Goal: Transaction & Acquisition: Purchase product/service

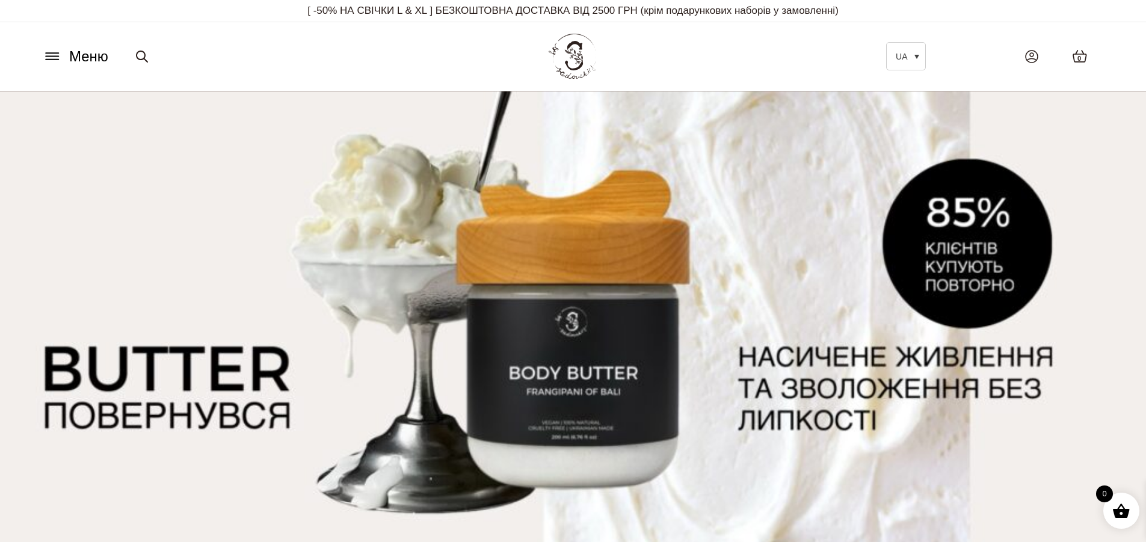
click at [60, 55] on icon at bounding box center [52, 56] width 19 height 13
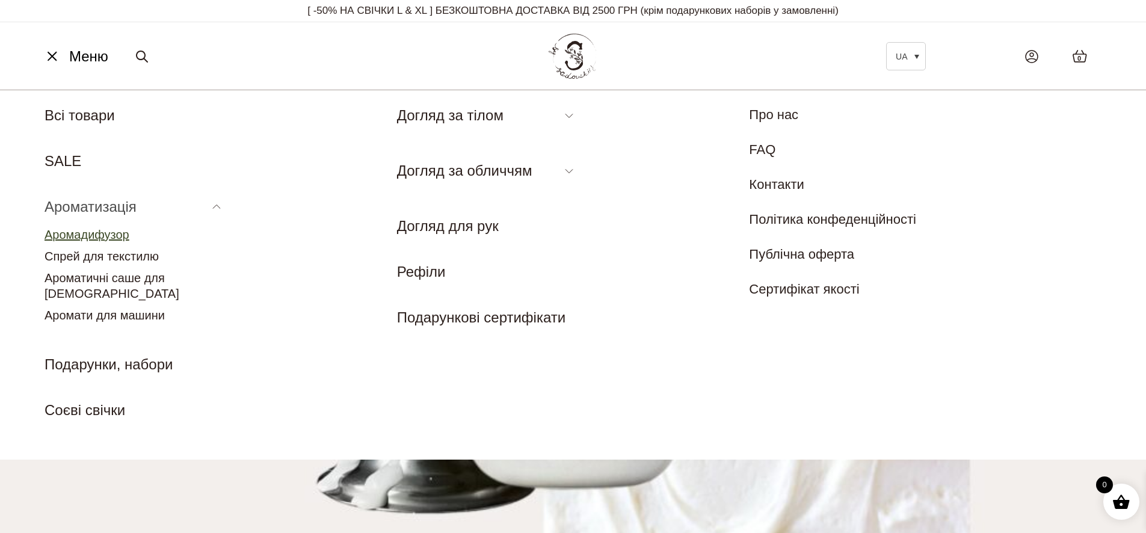
click at [90, 232] on link "Аромадифузор" at bounding box center [87, 234] width 85 height 13
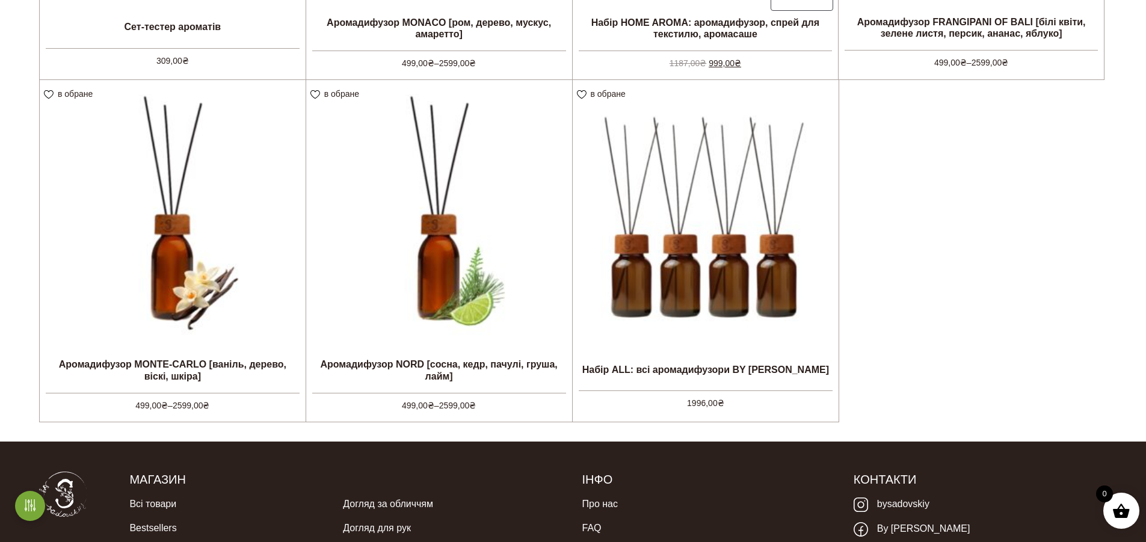
scroll to position [613, 0]
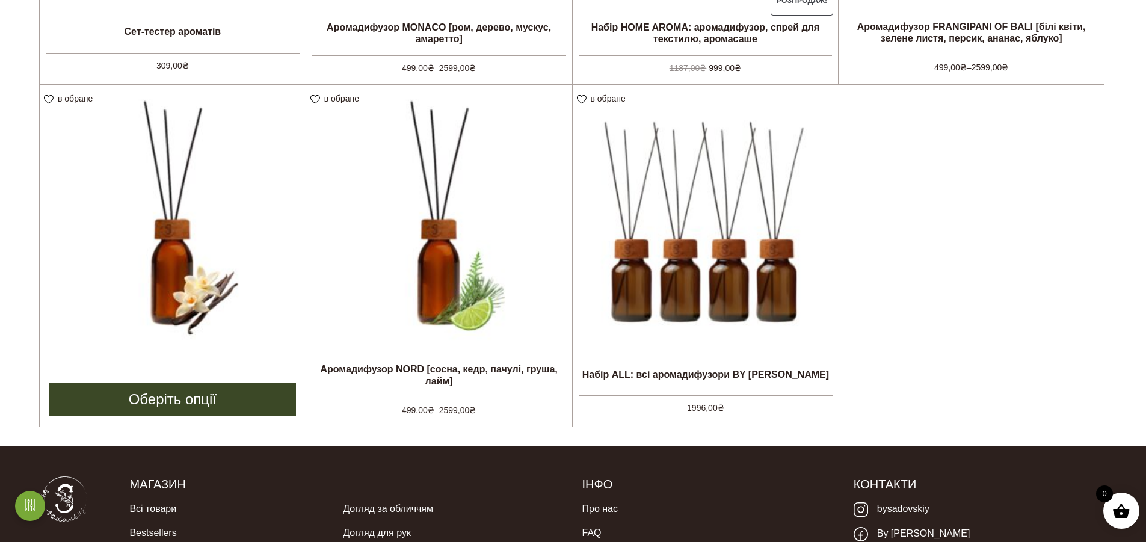
click at [159, 322] on img at bounding box center [173, 218] width 266 height 266
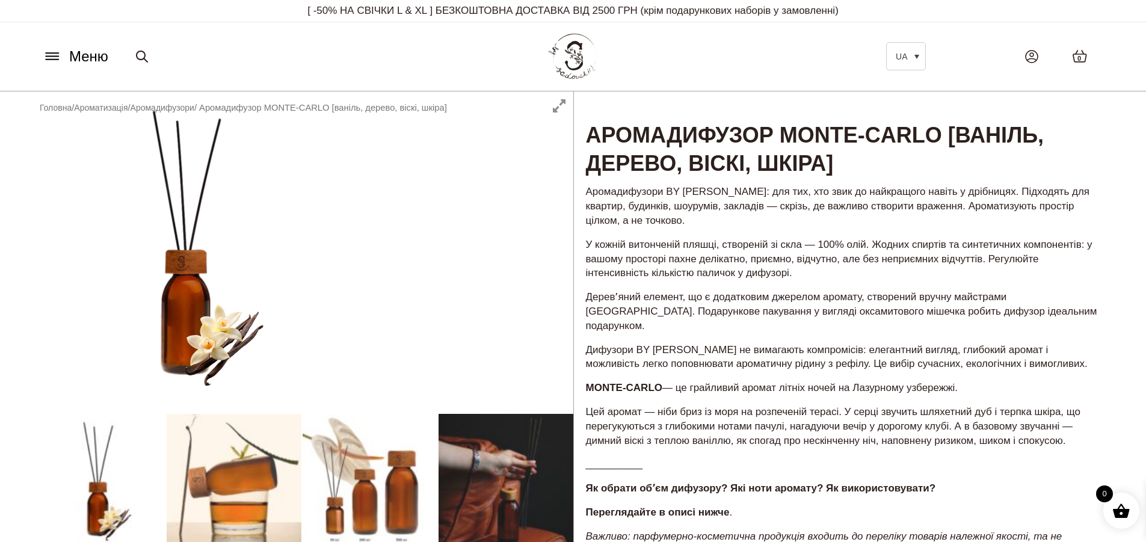
scroll to position [120, 0]
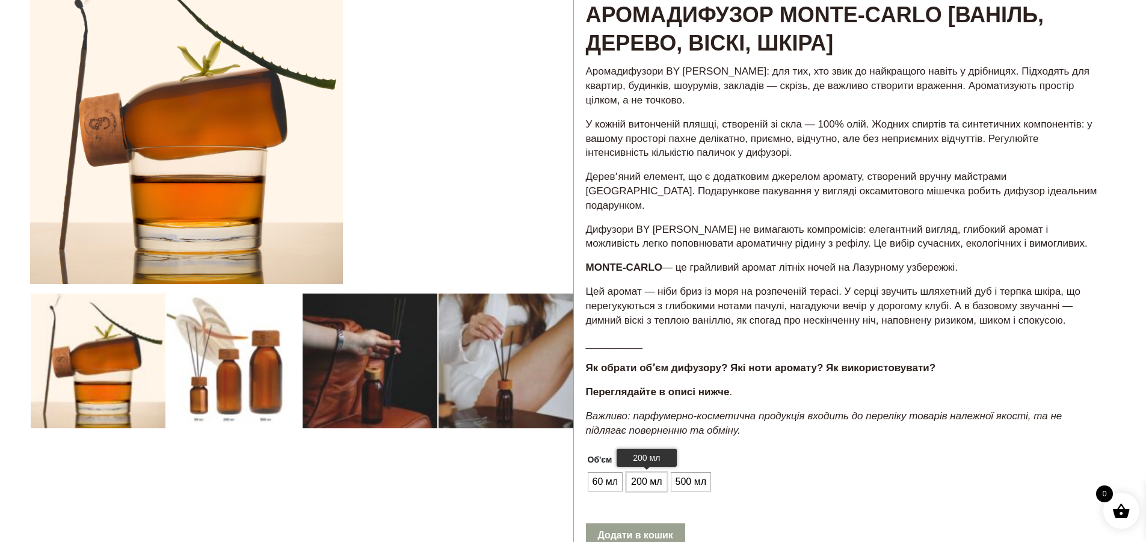
click at [647, 472] on span "200 мл" at bounding box center [646, 481] width 37 height 19
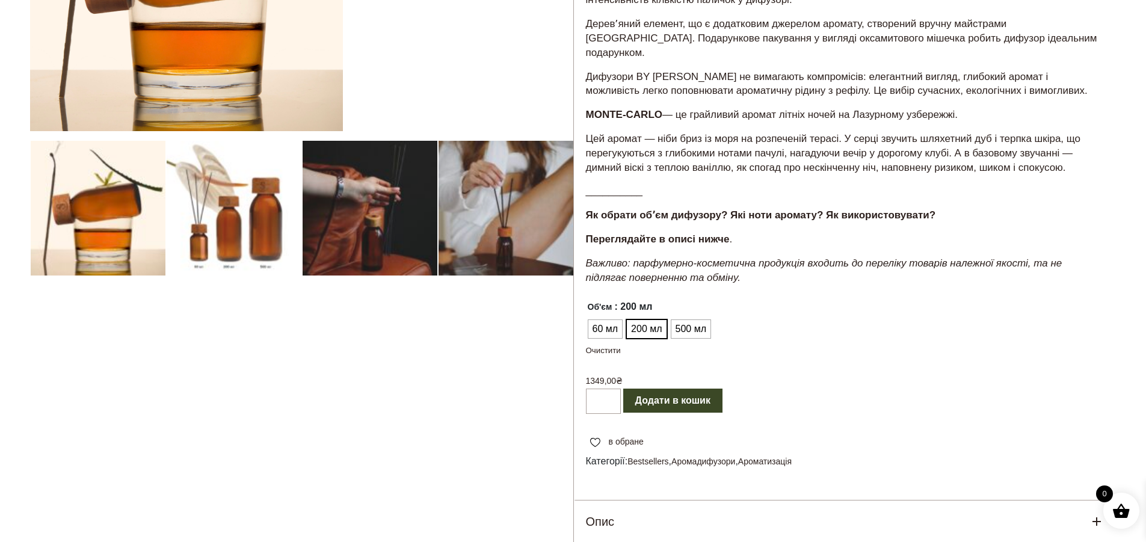
scroll to position [285, 0]
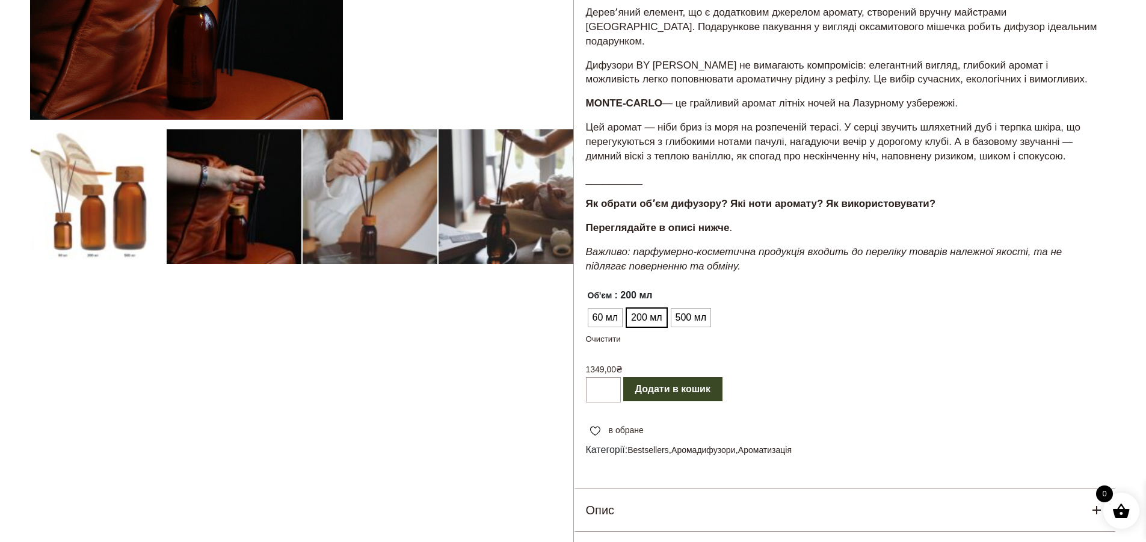
click at [685, 377] on button "Додати в кошик" at bounding box center [672, 389] width 99 height 24
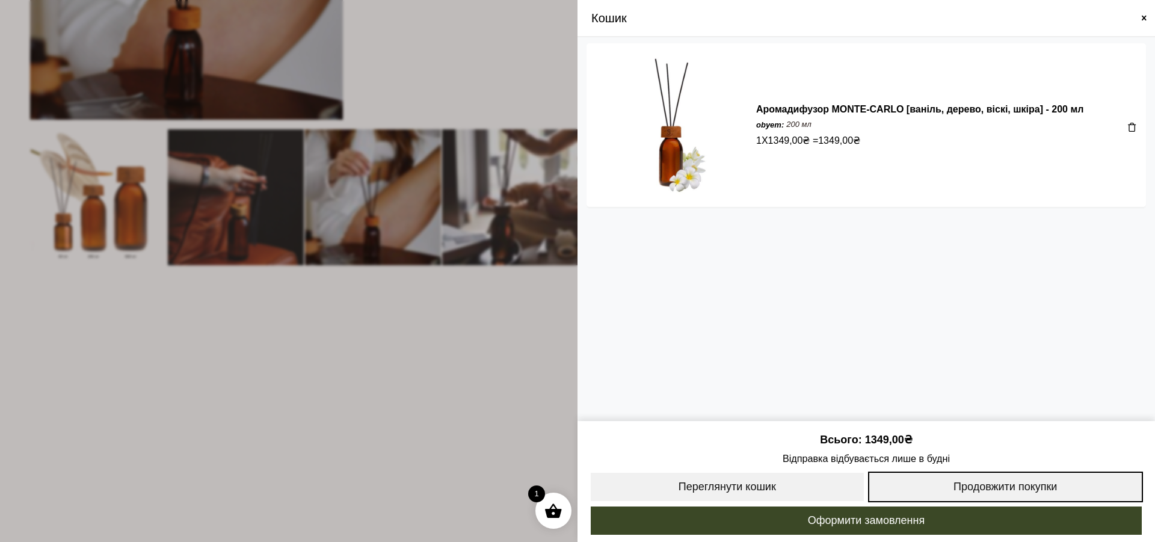
click at [1010, 483] on link "Продовжити покупки" at bounding box center [1006, 487] width 276 height 31
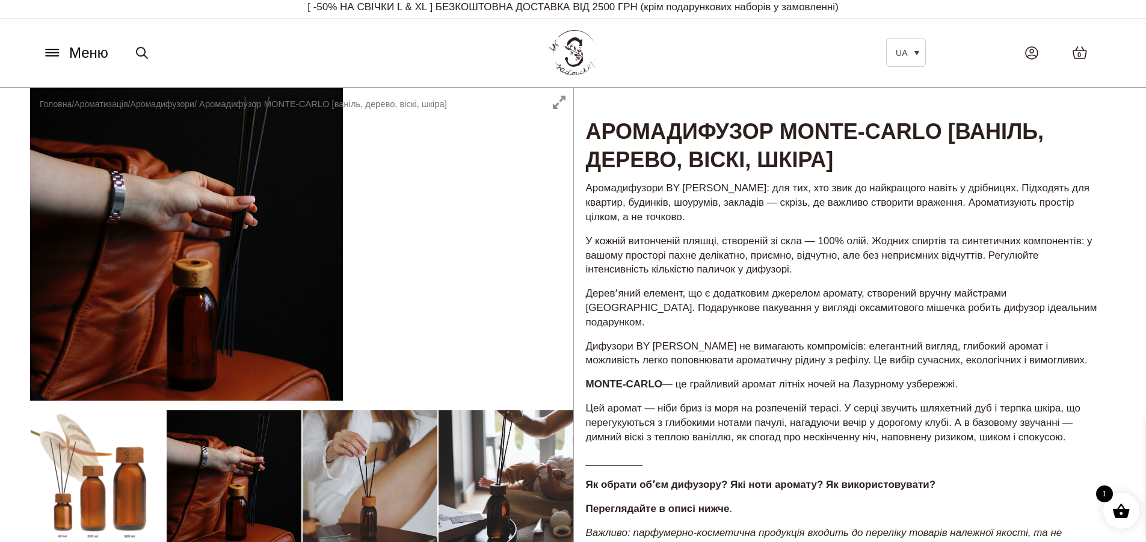
scroll to position [0, 0]
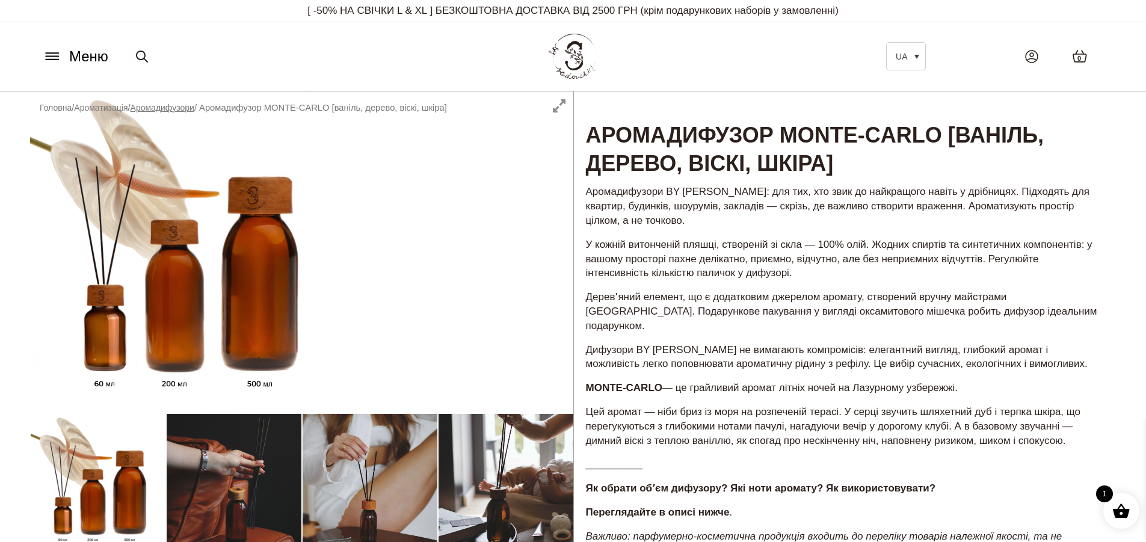
click at [179, 105] on link "Аромадифузори" at bounding box center [163, 108] width 64 height 10
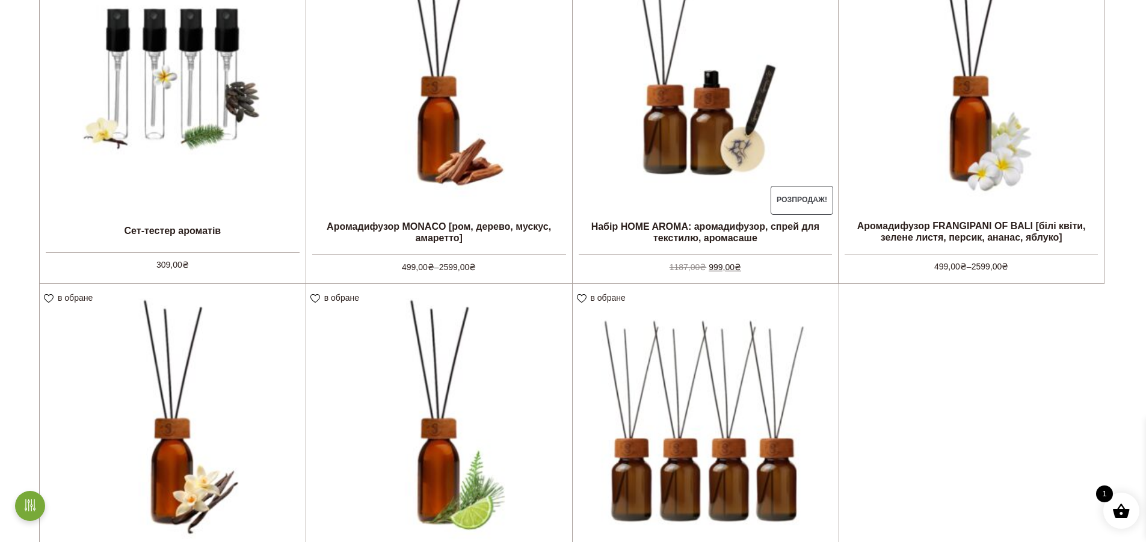
scroll to position [401, 0]
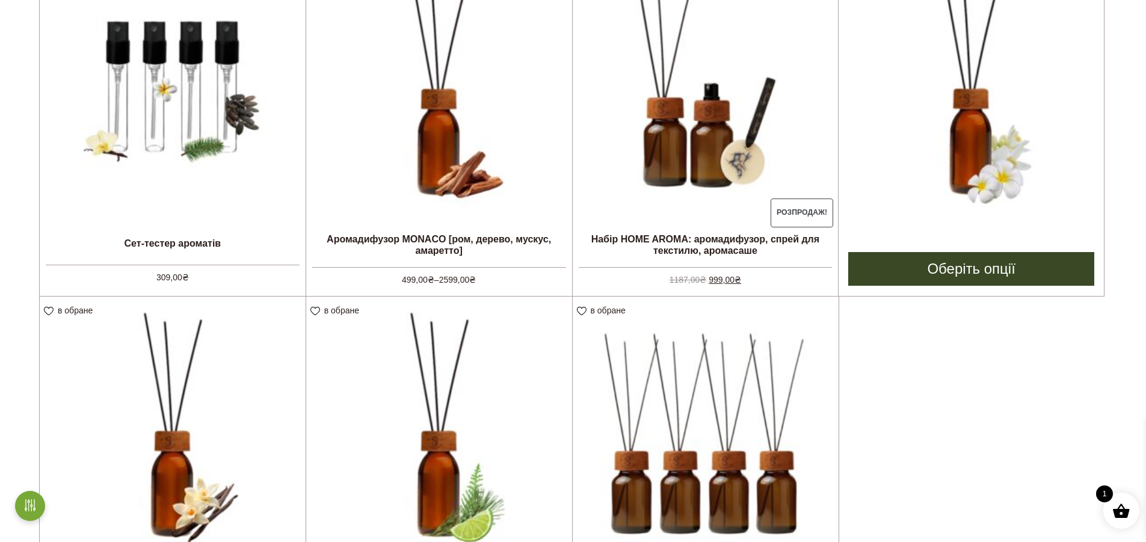
click at [972, 140] on img at bounding box center [971, 86] width 265 height 265
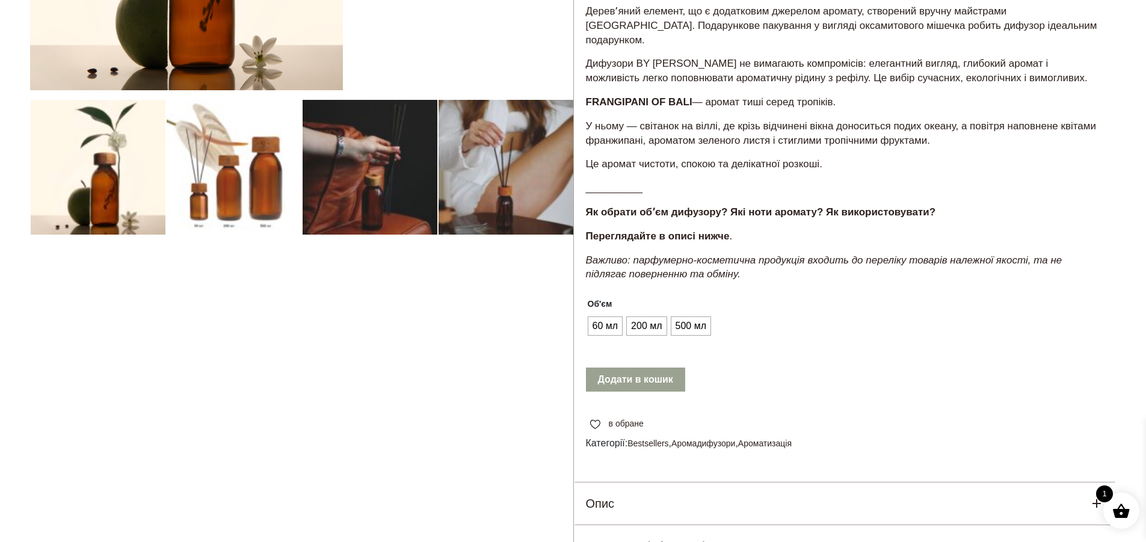
scroll to position [333, 0]
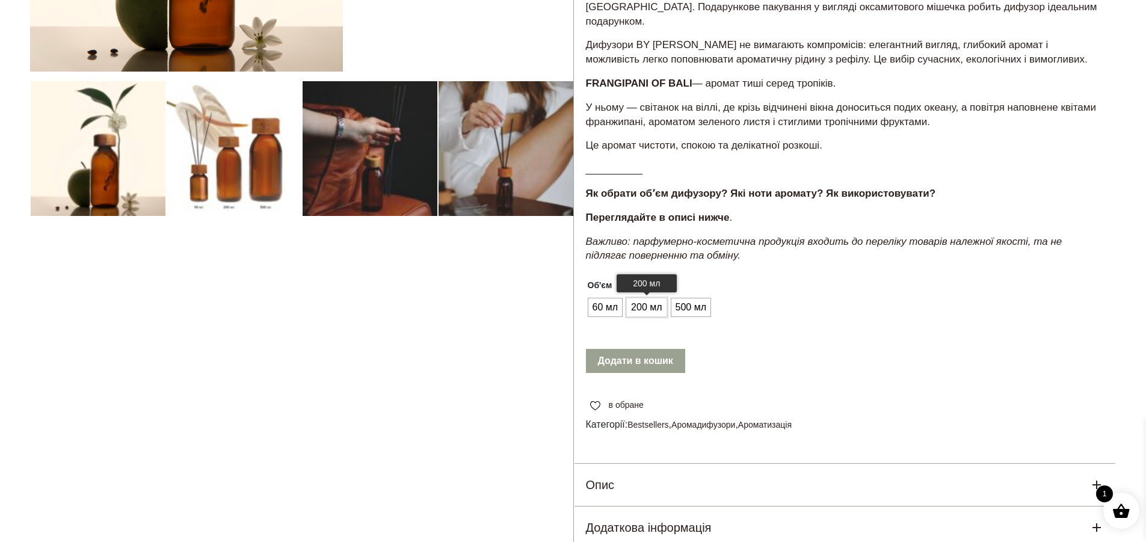
click at [646, 298] on span "200 мл" at bounding box center [646, 307] width 37 height 19
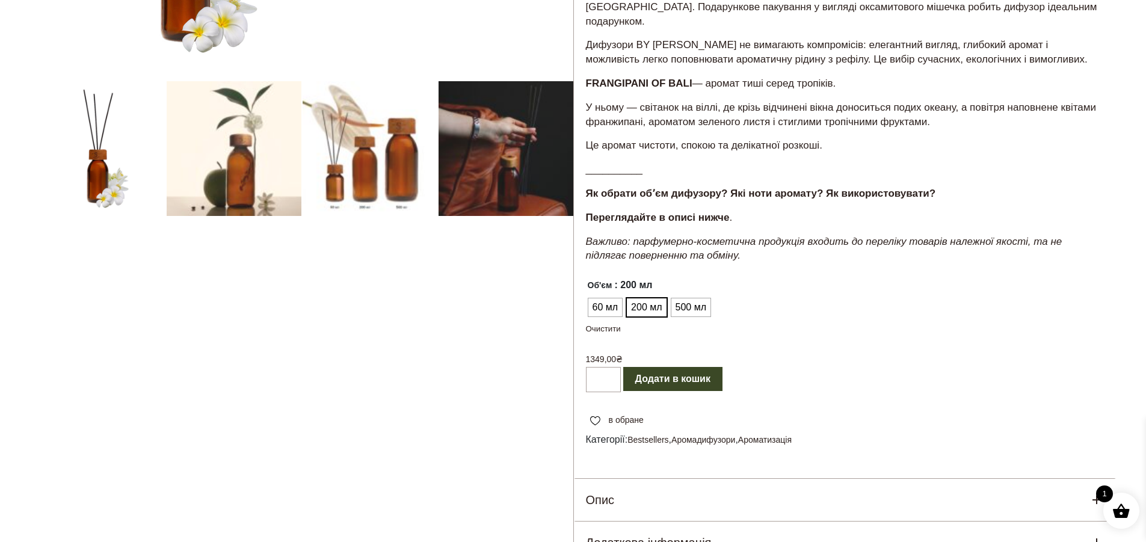
click at [655, 367] on button "Додати в кошик" at bounding box center [672, 379] width 99 height 24
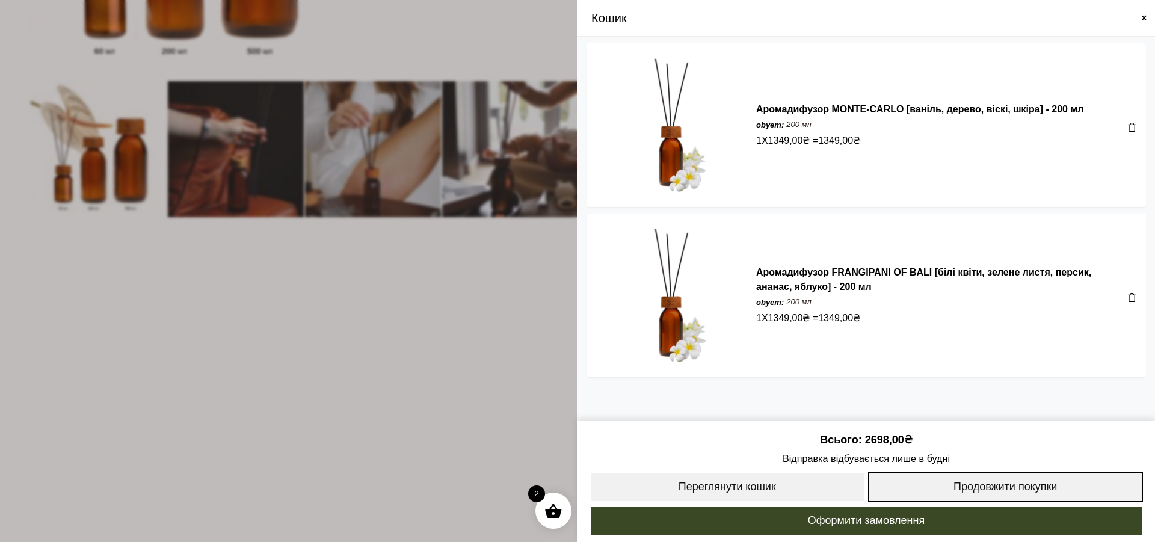
click at [982, 481] on link "Продовжити покупки" at bounding box center [1006, 487] width 276 height 31
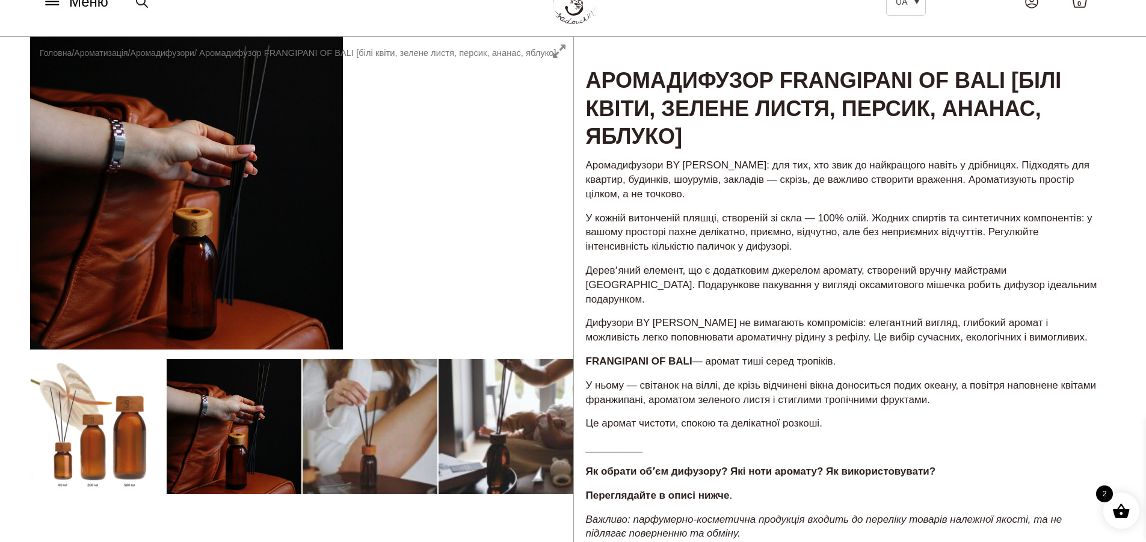
scroll to position [0, 0]
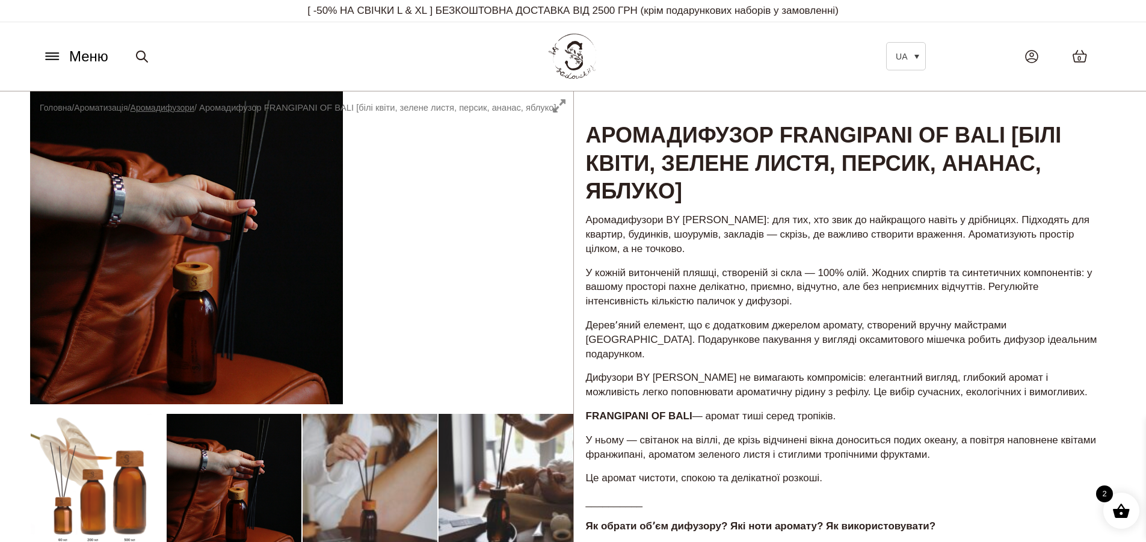
click at [177, 107] on link "Аромадифузори" at bounding box center [163, 108] width 64 height 10
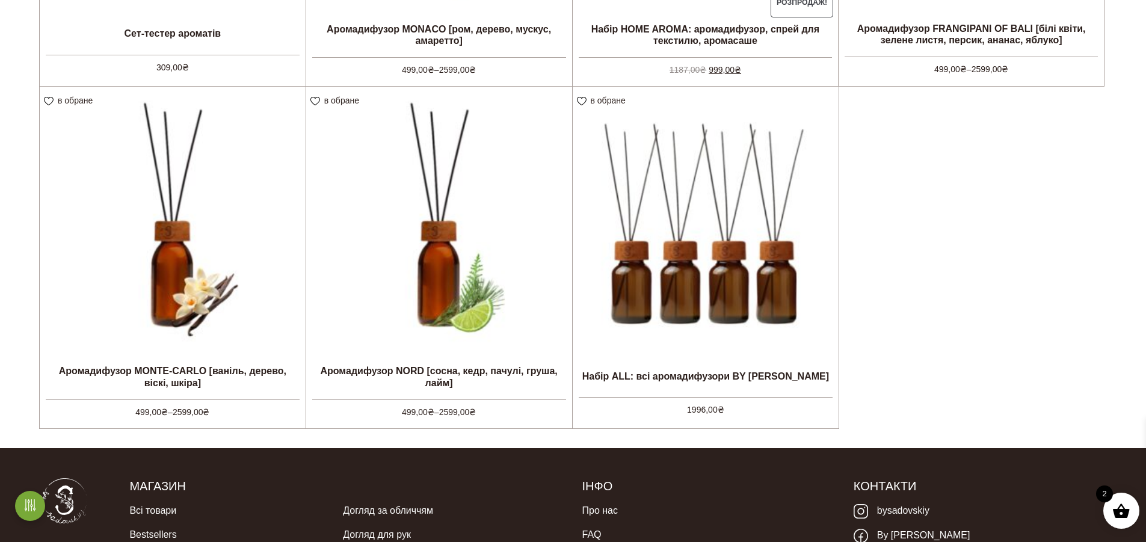
scroll to position [619, 0]
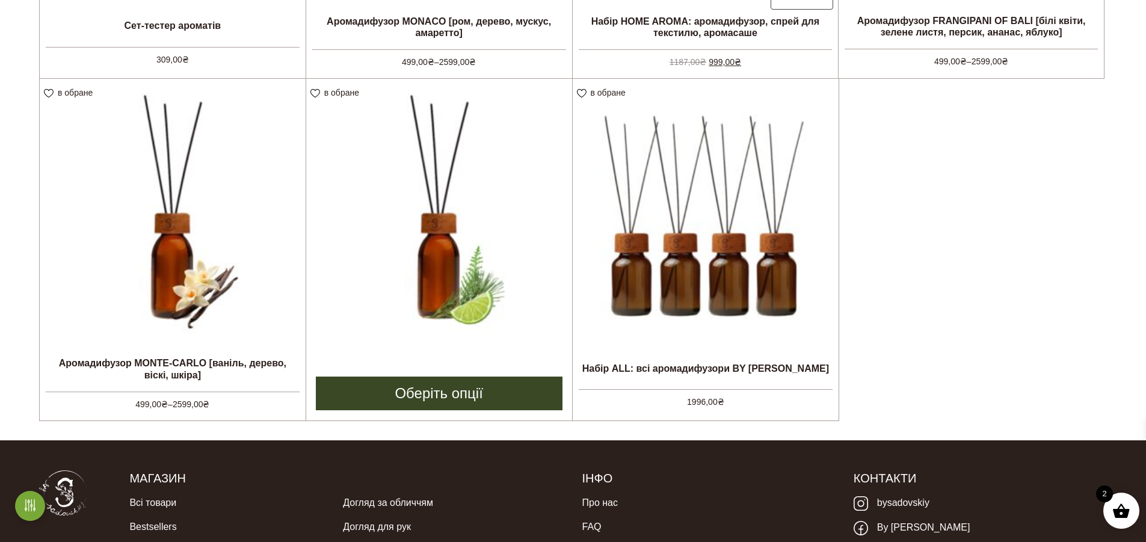
click at [446, 233] on img at bounding box center [439, 212] width 266 height 266
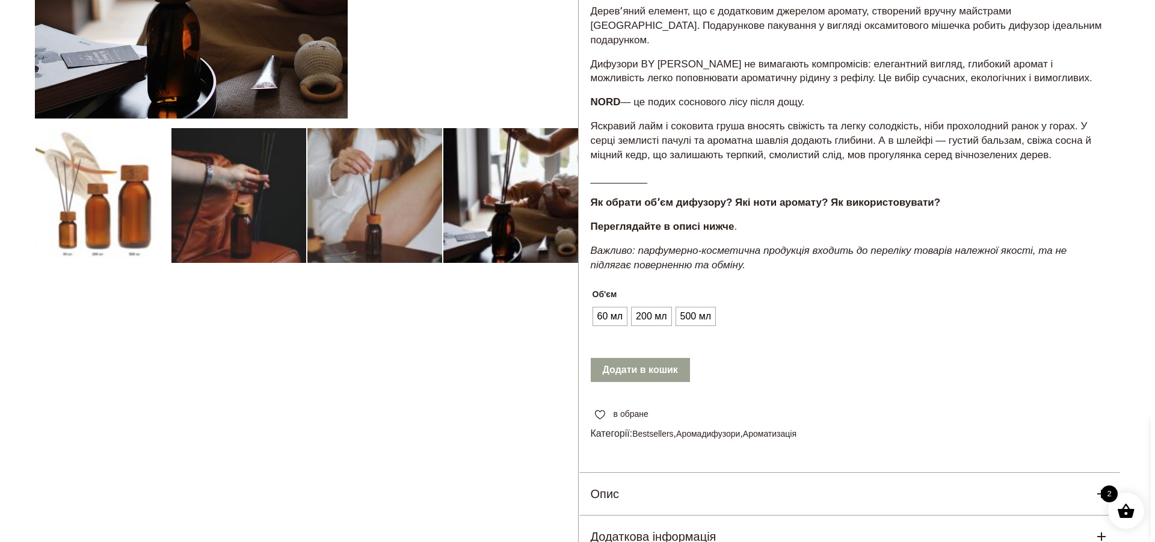
scroll to position [295, 0]
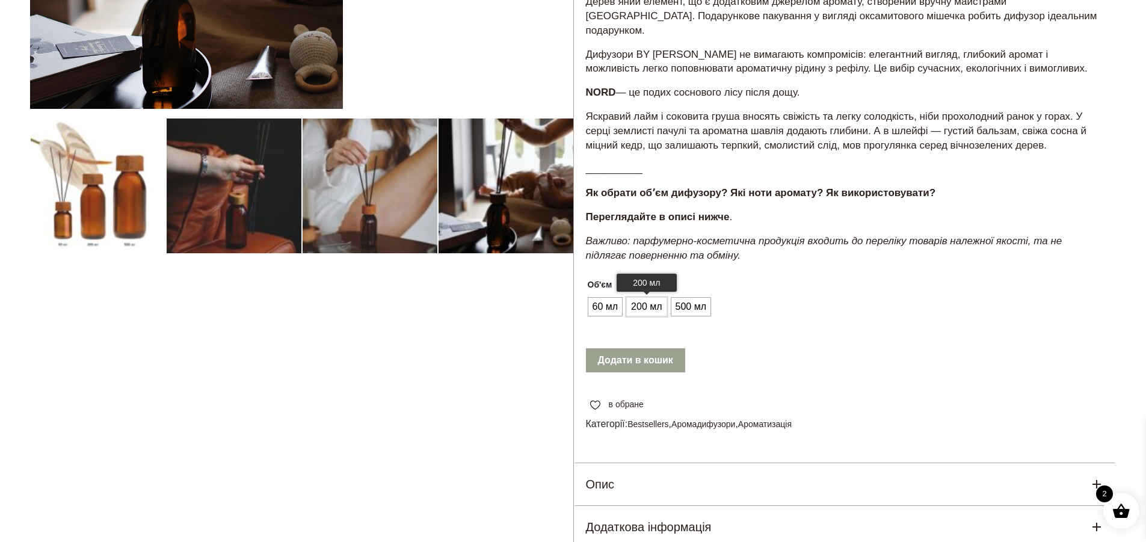
click at [643, 297] on span "200 мл" at bounding box center [646, 306] width 37 height 19
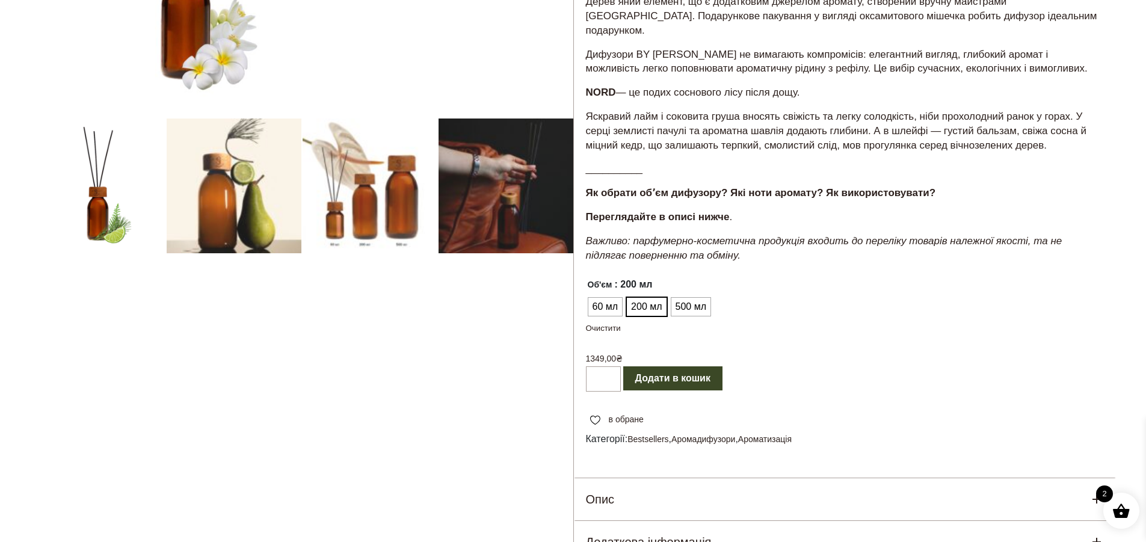
click at [656, 367] on button "Додати в кошик" at bounding box center [672, 378] width 99 height 24
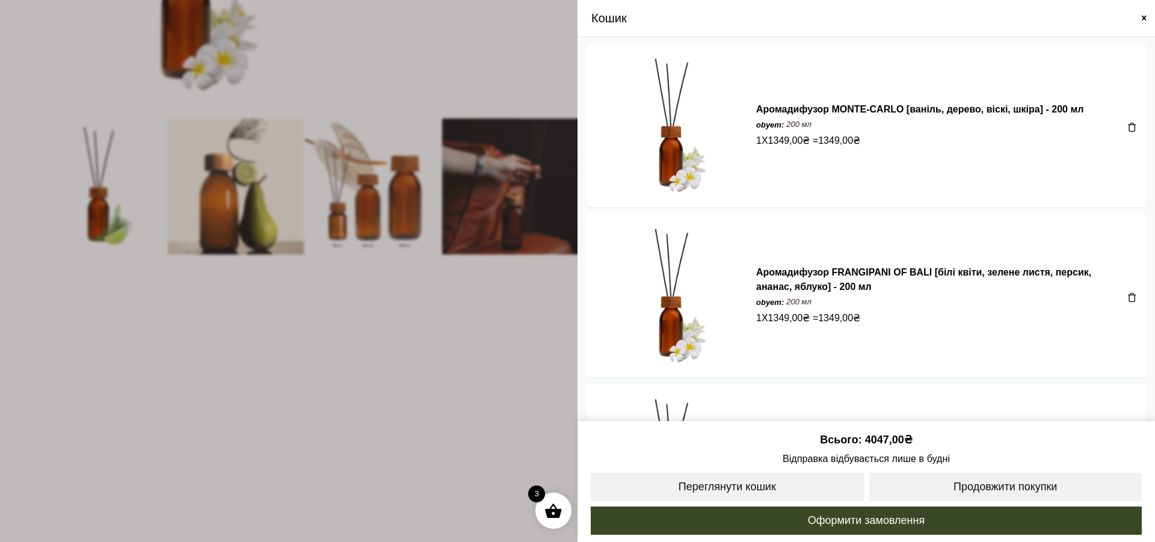
scroll to position [0, 0]
click at [753, 480] on link "Переглянути кошик" at bounding box center [728, 487] width 276 height 31
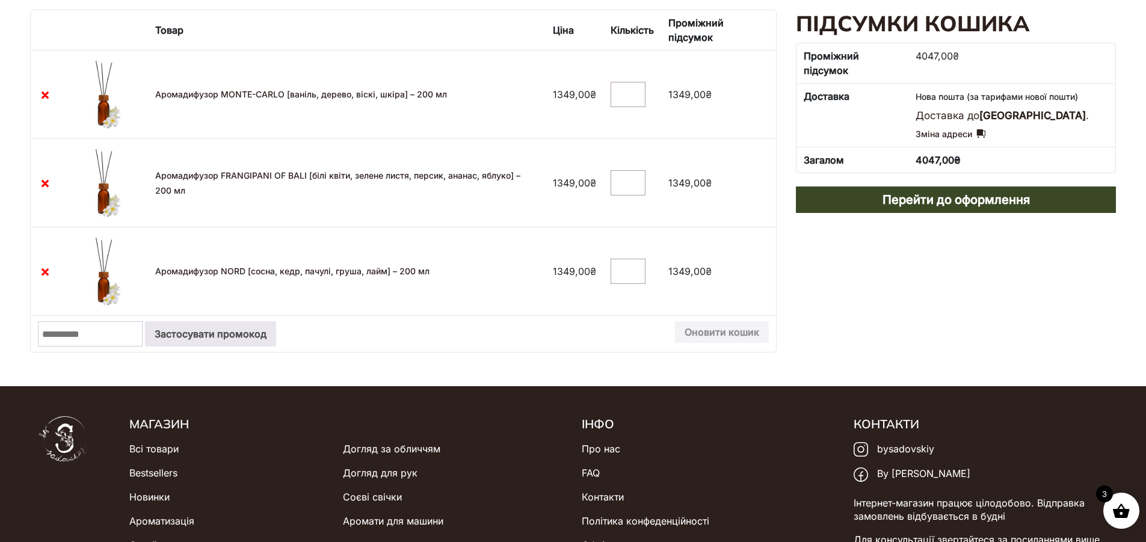
scroll to position [230, 0]
